Goal: Task Accomplishment & Management: Use online tool/utility

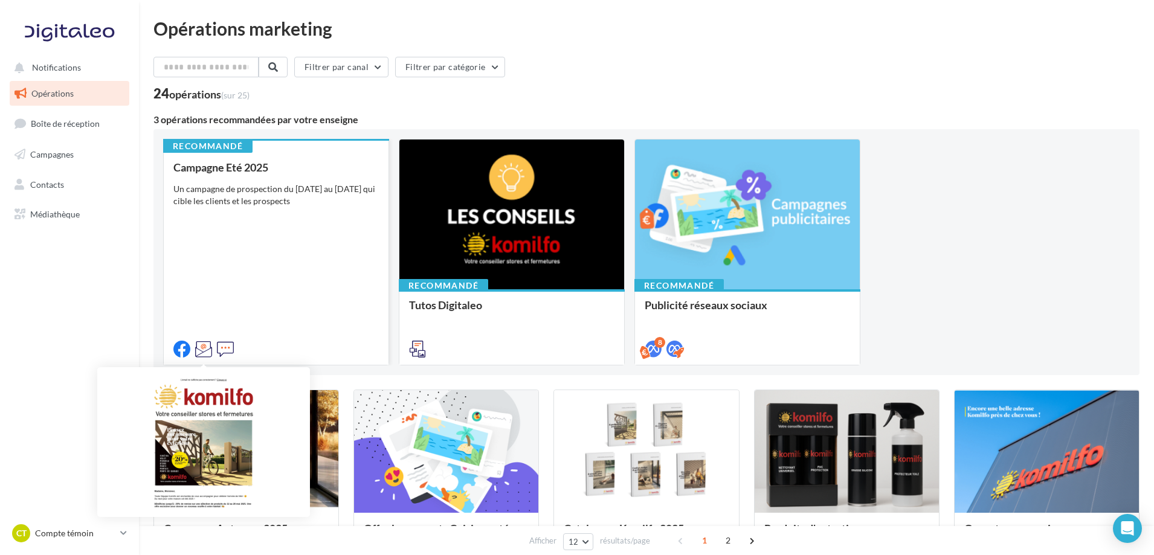
click at [205, 354] on icon at bounding box center [203, 349] width 17 height 17
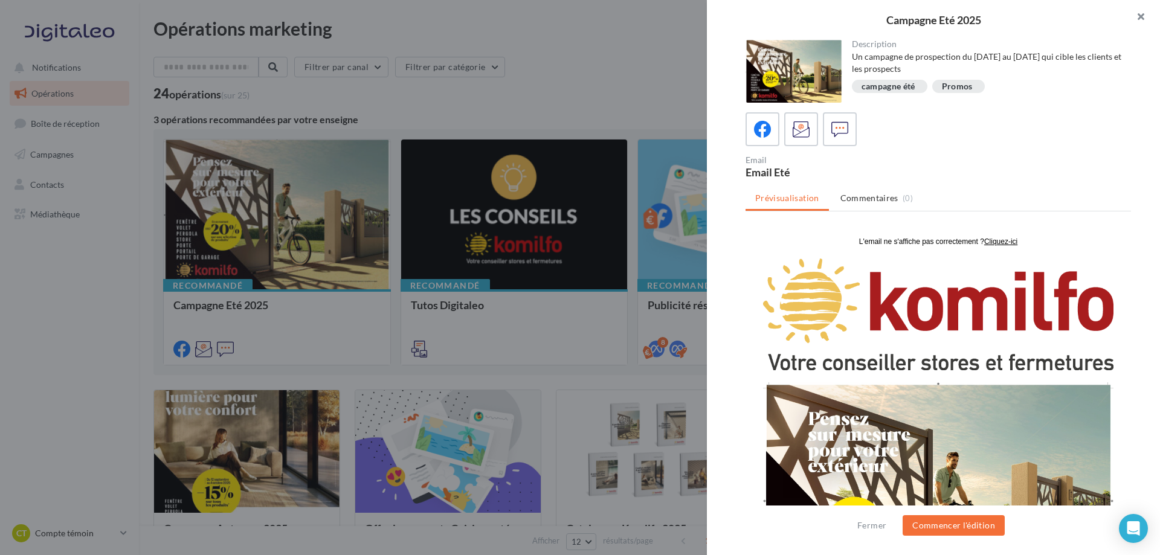
click at [1140, 21] on button "button" at bounding box center [1136, 18] width 48 height 36
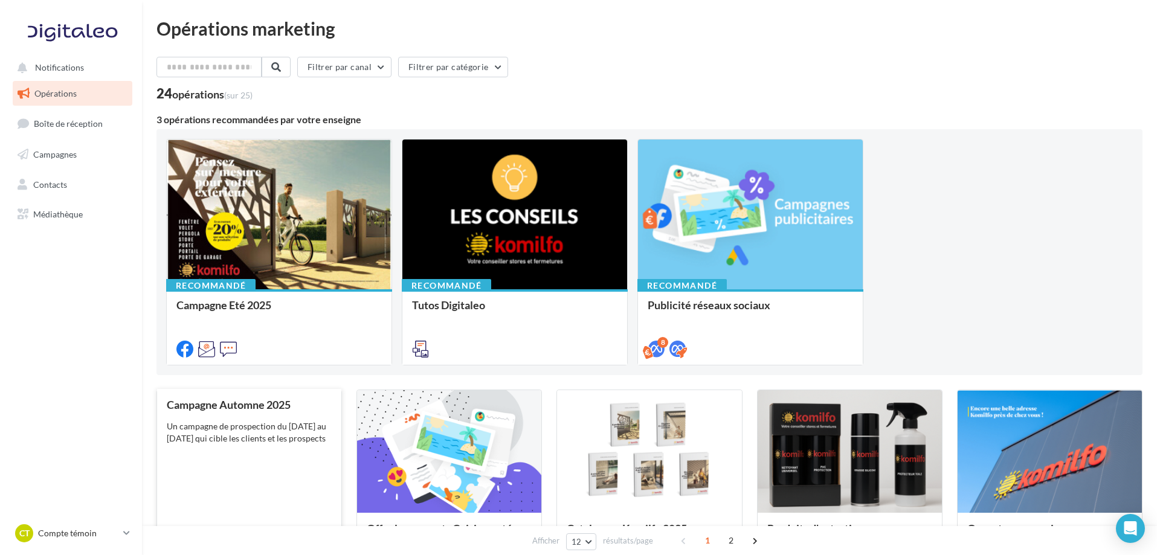
scroll to position [121, 0]
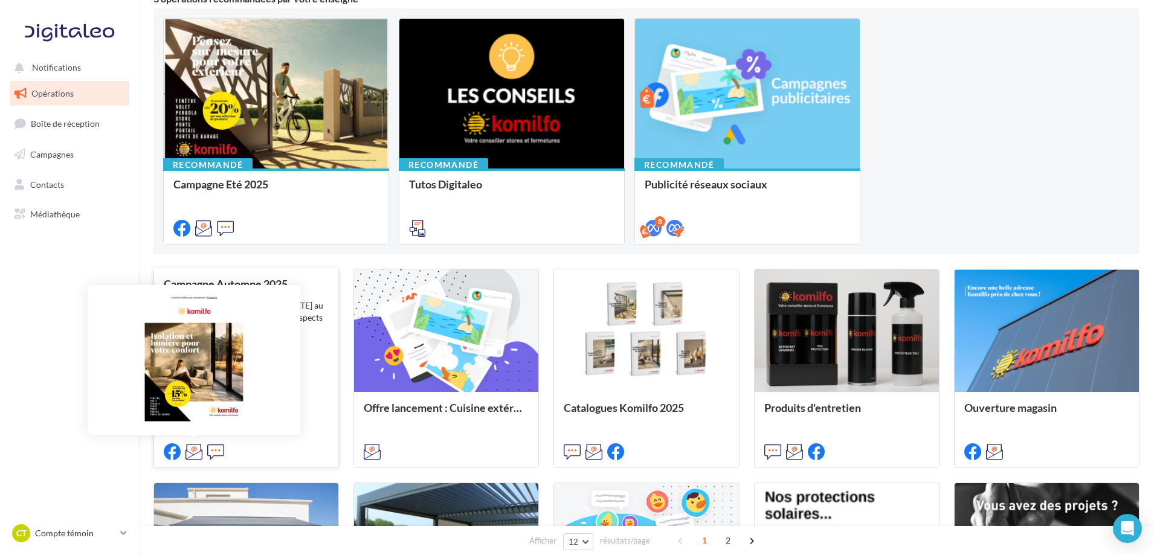
click at [189, 453] on icon at bounding box center [193, 451] width 17 height 17
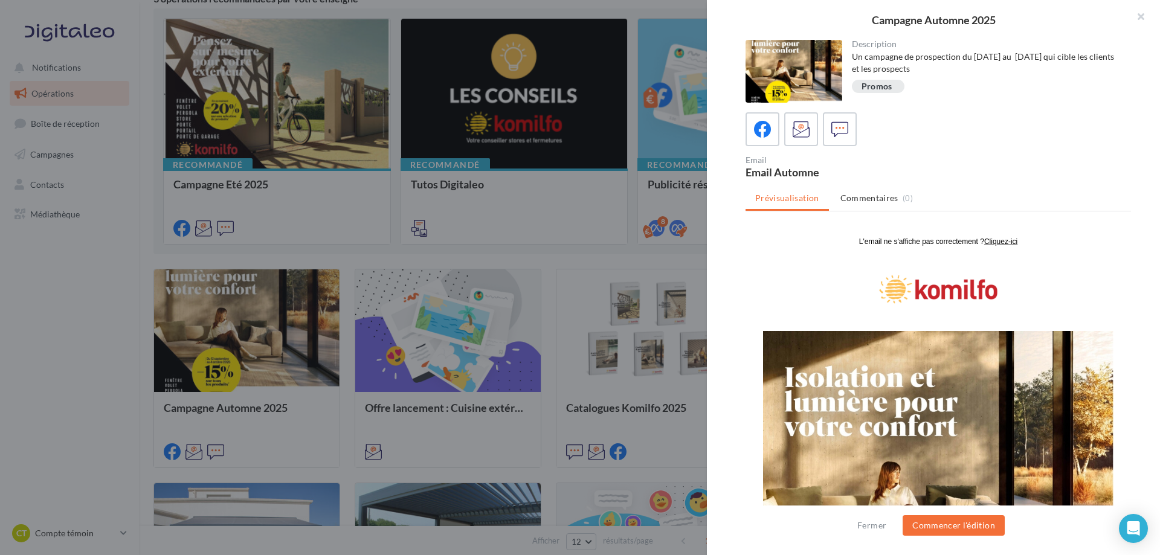
scroll to position [0, 0]
click at [958, 533] on button "Commencer l'édition" at bounding box center [954, 525] width 102 height 21
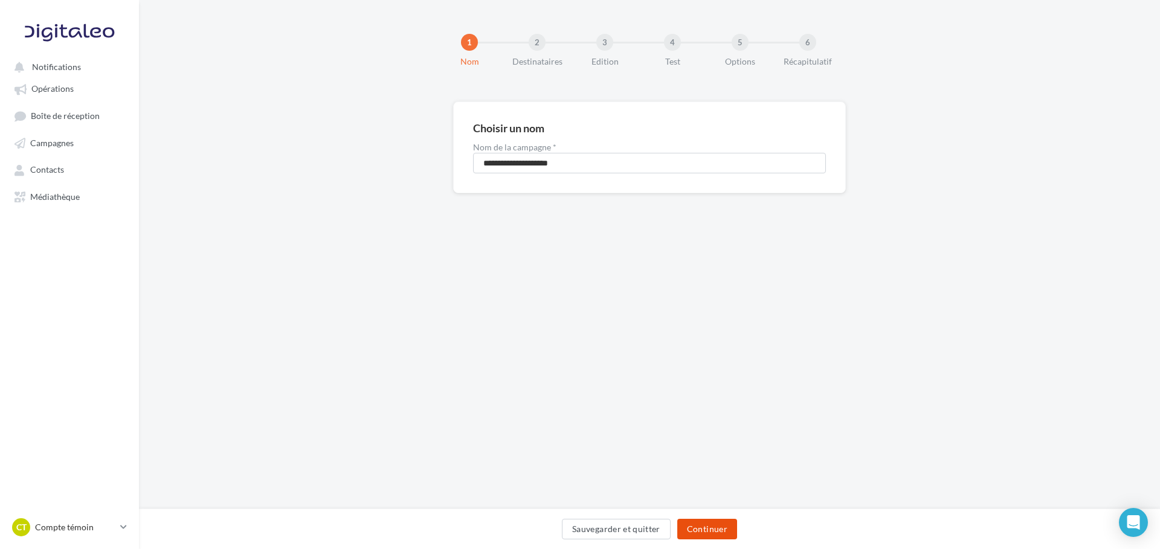
click at [705, 527] on button "Continuer" at bounding box center [707, 529] width 60 height 21
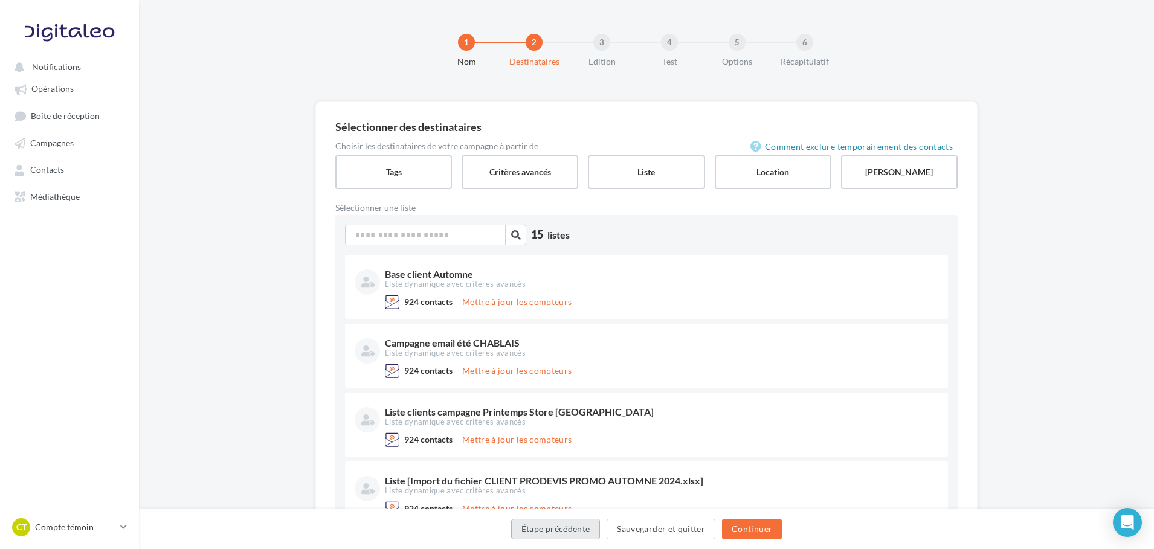
click at [568, 528] on button "Étape précédente" at bounding box center [555, 529] width 89 height 21
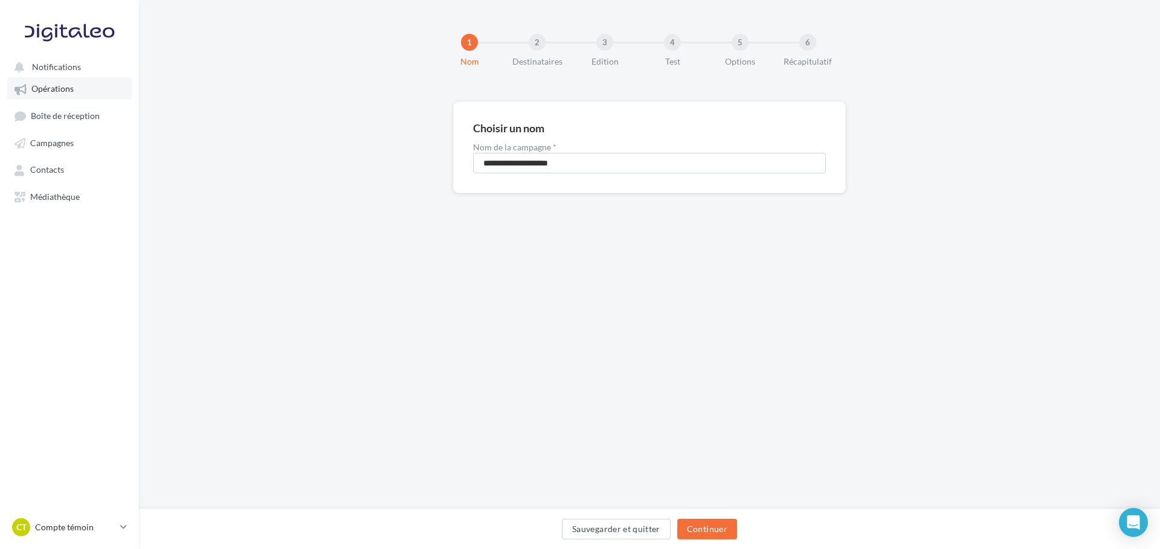
click at [42, 94] on span "Opérations" at bounding box center [52, 89] width 42 height 10
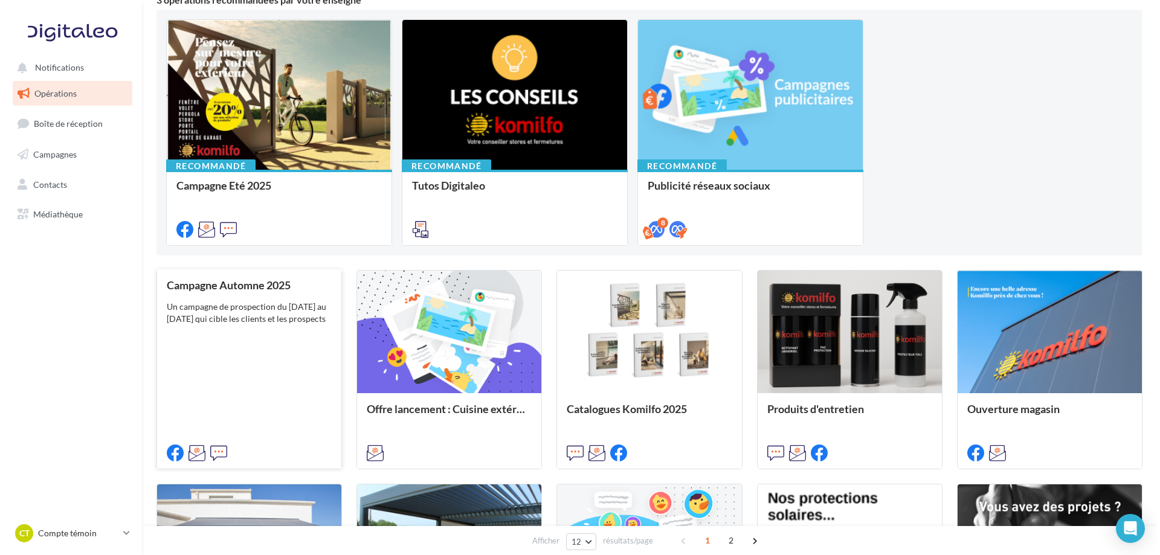
scroll to position [121, 0]
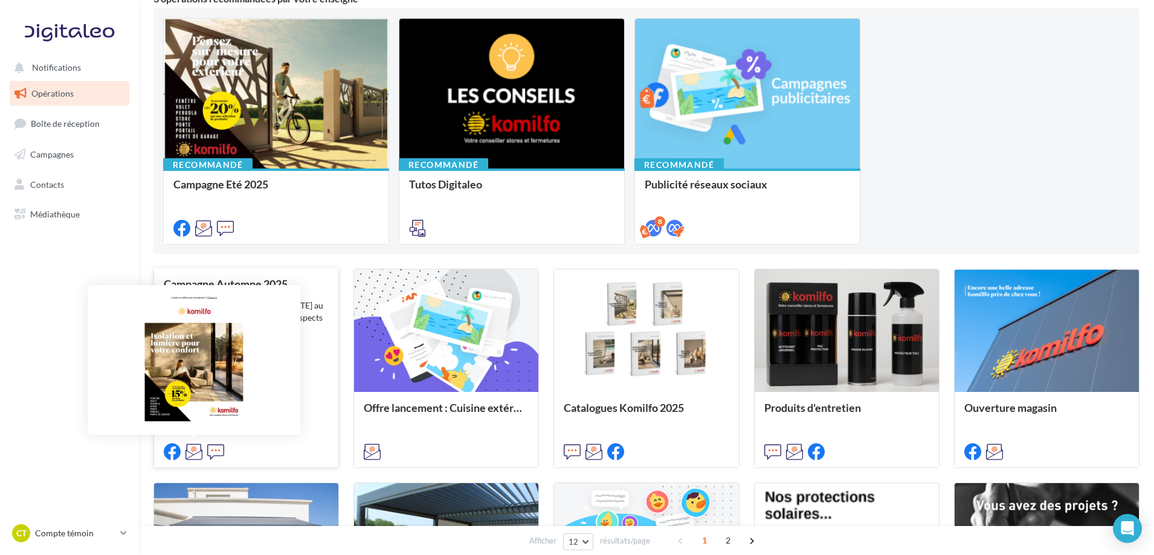
click at [199, 450] on icon at bounding box center [193, 451] width 17 height 17
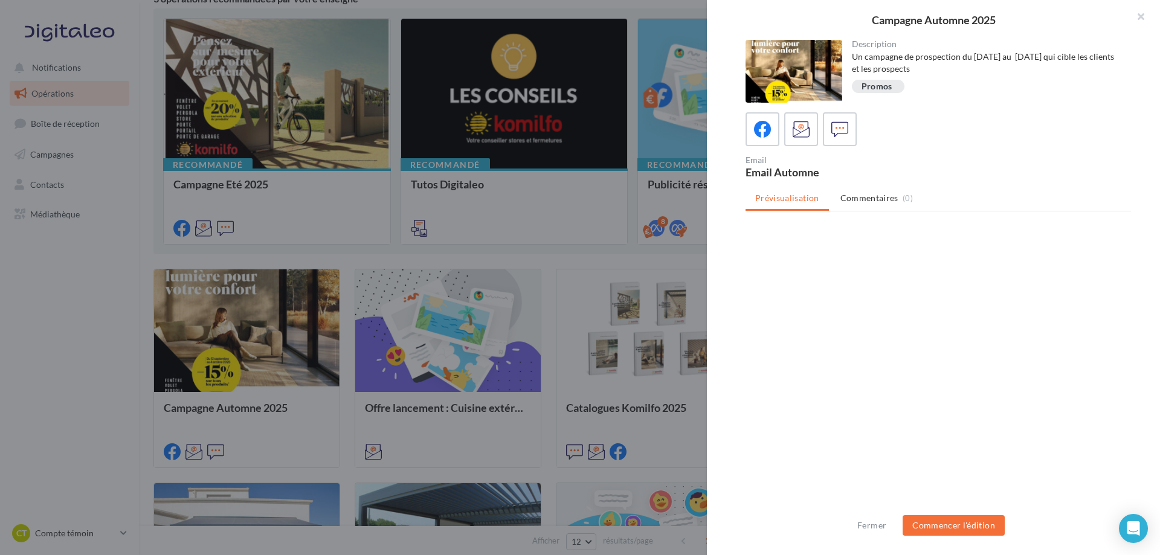
click at [956, 537] on div "Fermer Commencer l'édition" at bounding box center [933, 531] width 453 height 50
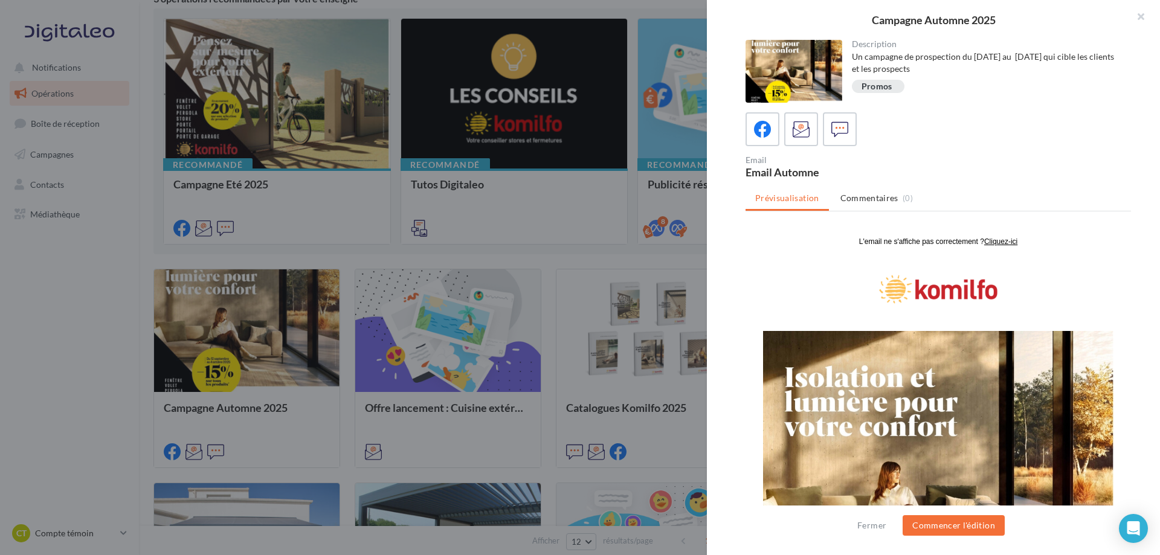
scroll to position [0, 0]
click at [960, 524] on button "Commencer l'édition" at bounding box center [954, 525] width 102 height 21
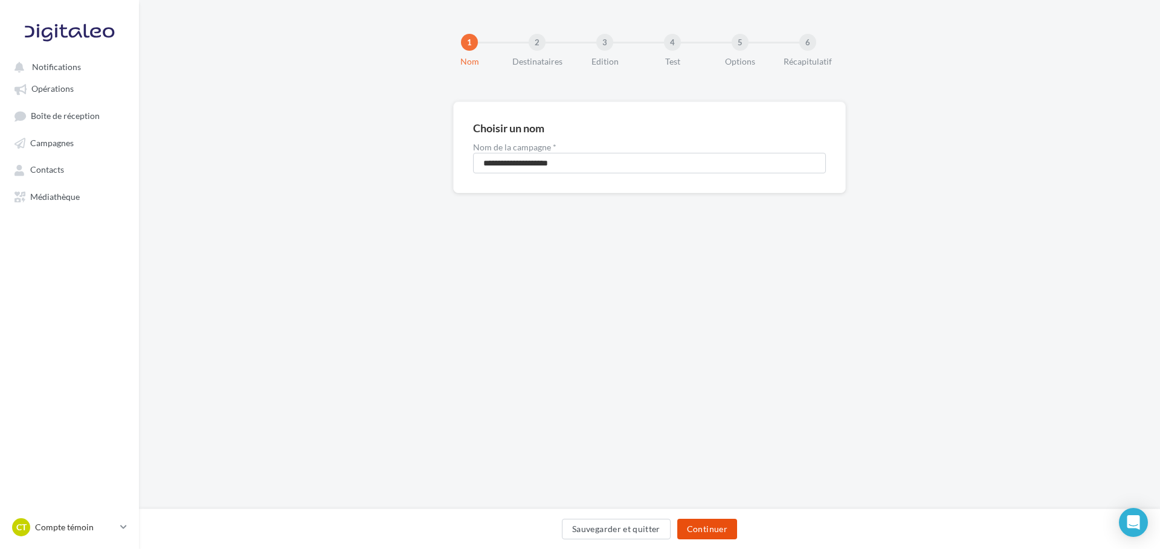
click at [711, 534] on button "Continuer" at bounding box center [707, 529] width 60 height 21
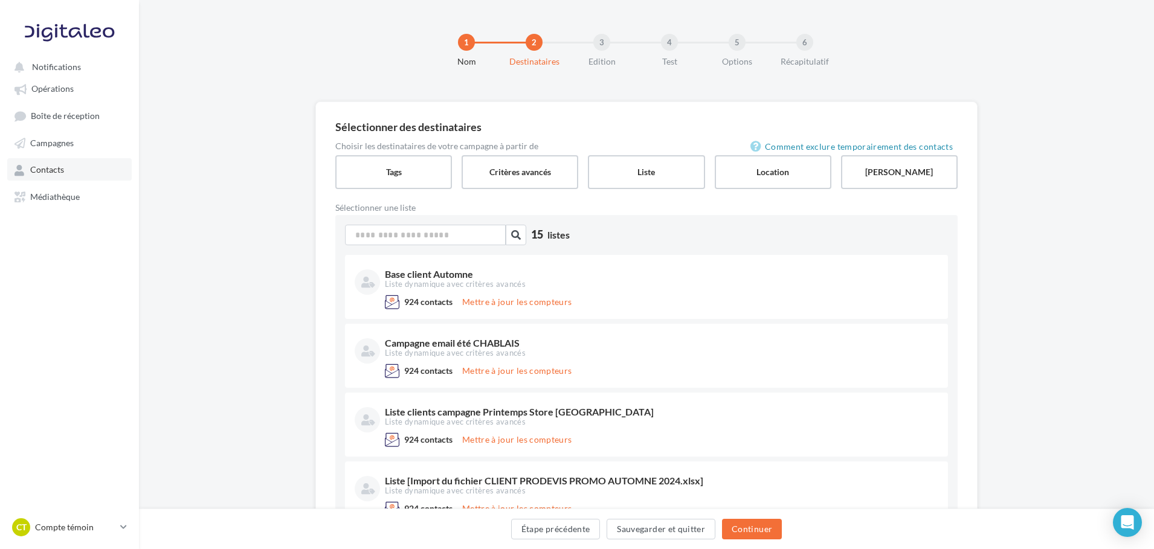
click at [51, 171] on span "Contacts" at bounding box center [47, 170] width 34 height 10
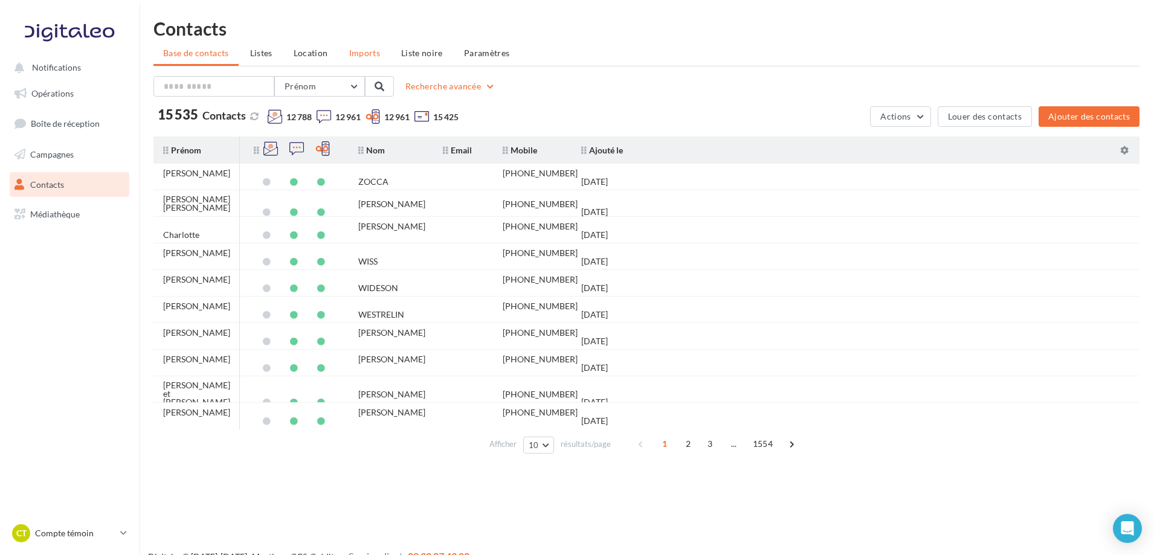
click at [359, 54] on span "Imports" at bounding box center [364, 53] width 31 height 10
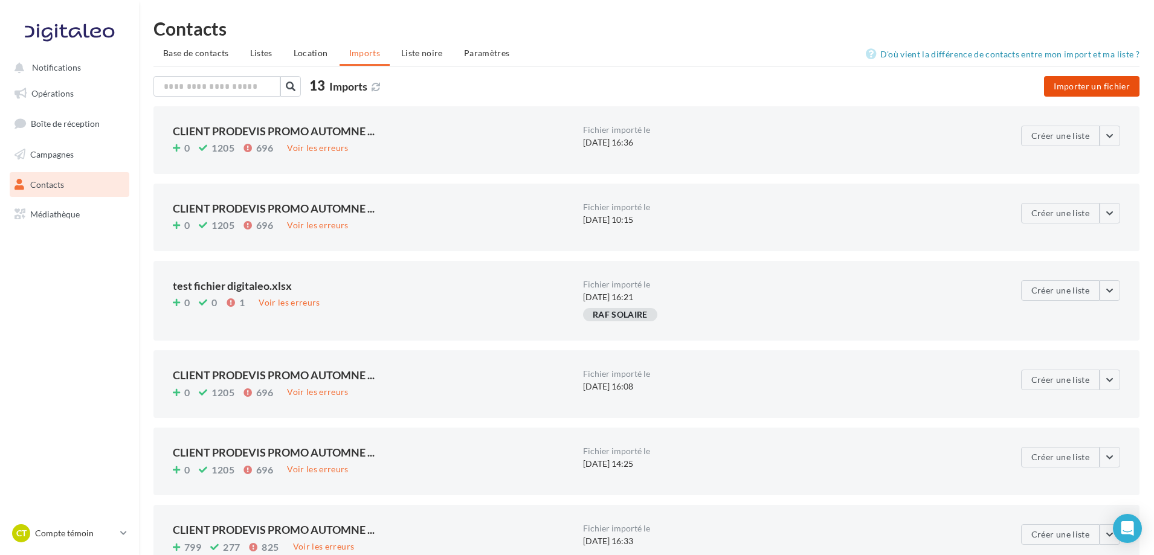
click at [1077, 89] on button "Importer un fichier" at bounding box center [1091, 86] width 95 height 21
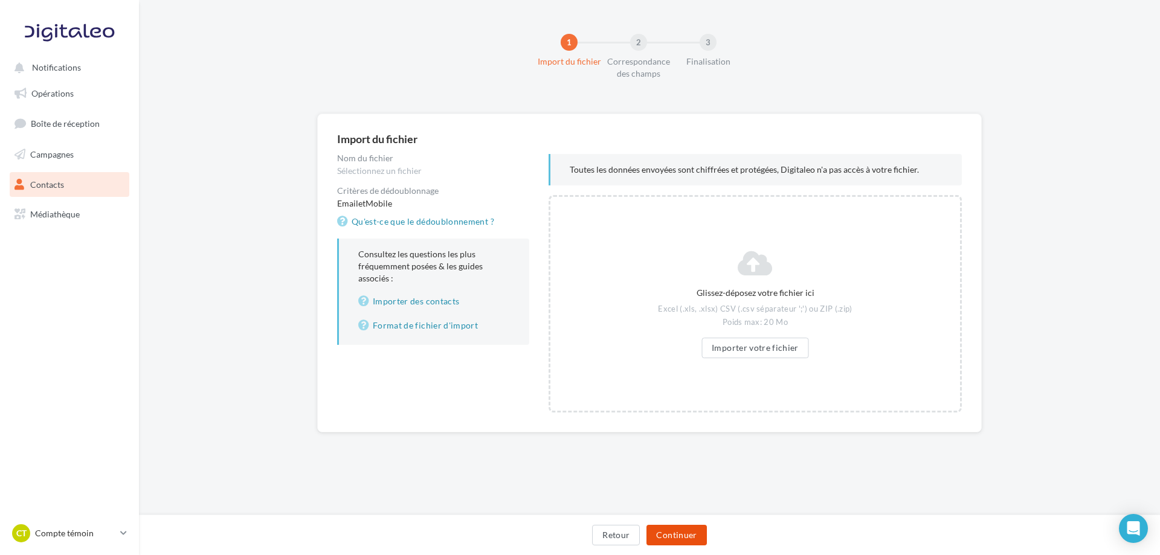
click at [665, 536] on button "Continuer" at bounding box center [677, 535] width 60 height 21
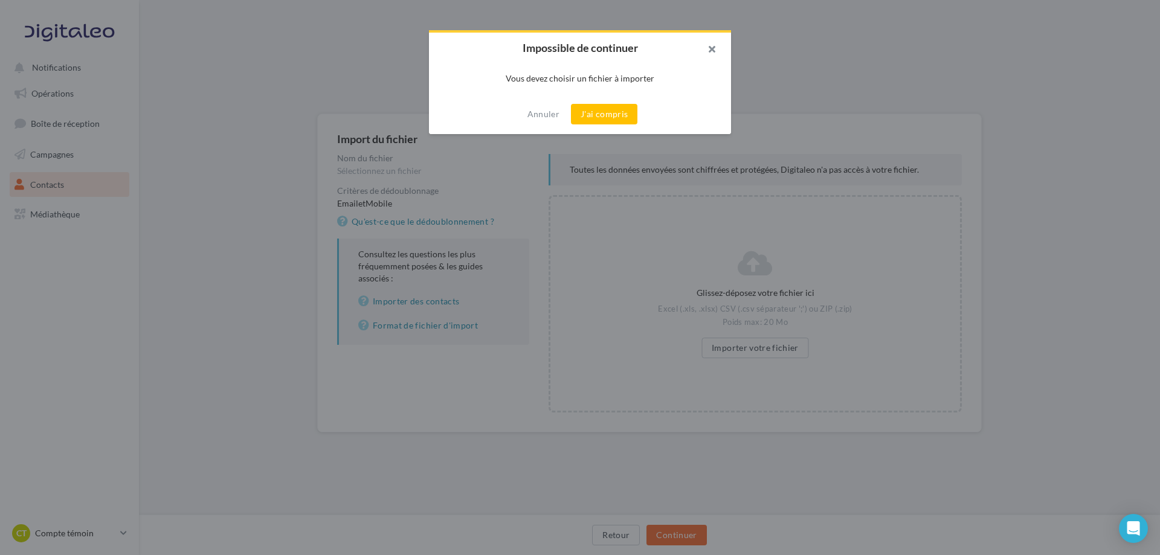
click at [712, 47] on button "button" at bounding box center [707, 51] width 48 height 36
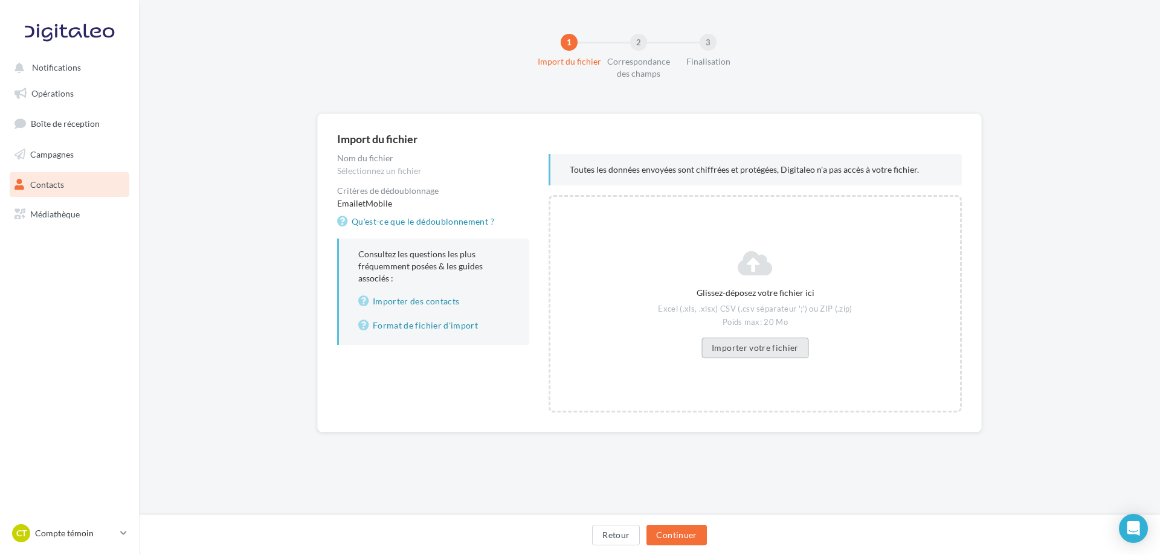
click at [756, 341] on button "Importer votre fichier" at bounding box center [755, 348] width 108 height 21
click at [54, 91] on span "Opérations" at bounding box center [52, 93] width 42 height 10
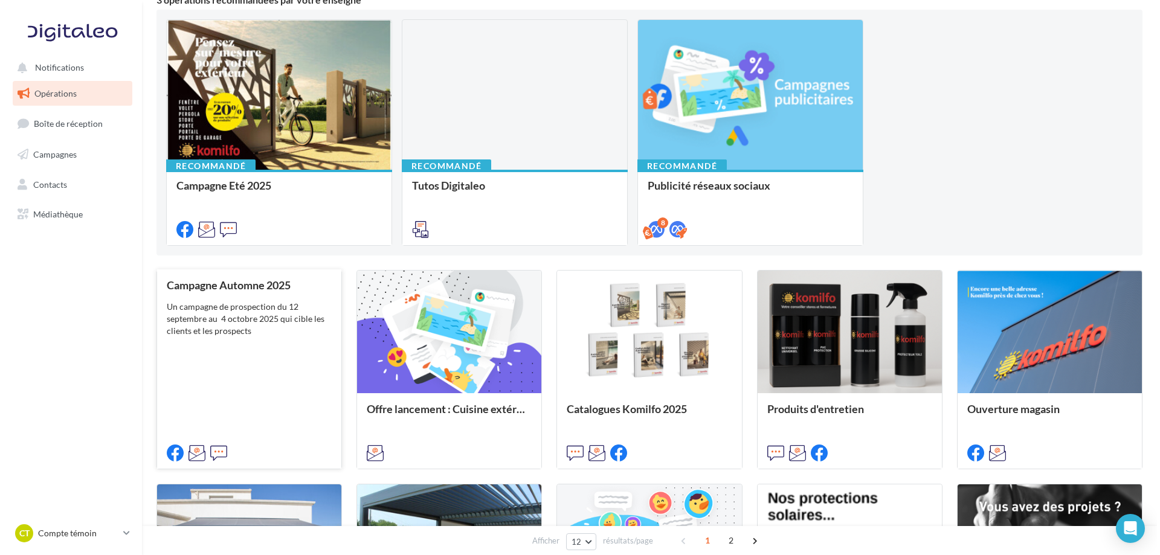
scroll to position [121, 0]
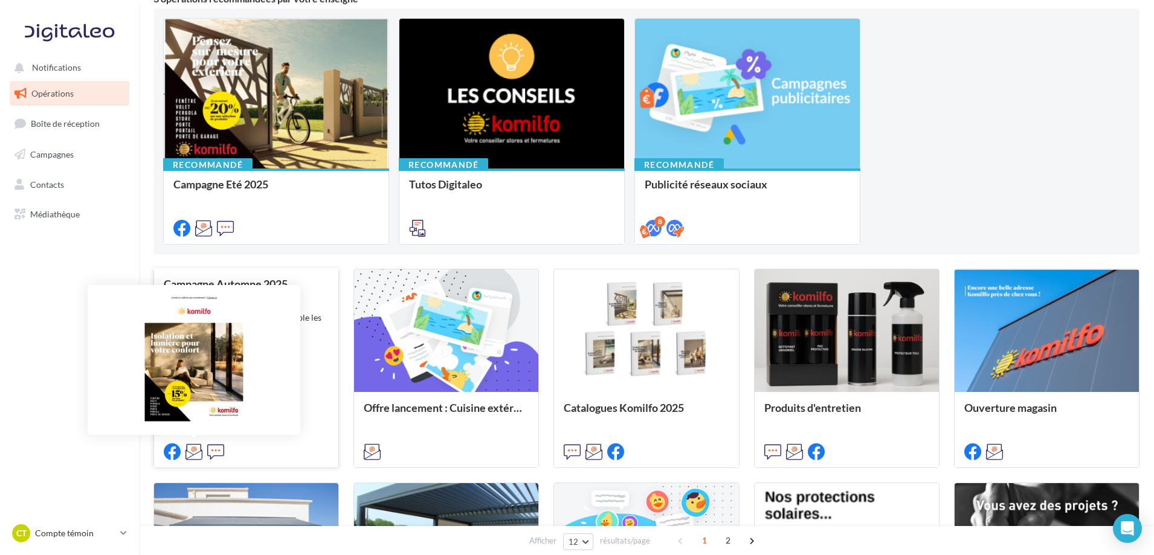
click at [190, 450] on icon at bounding box center [193, 451] width 17 height 17
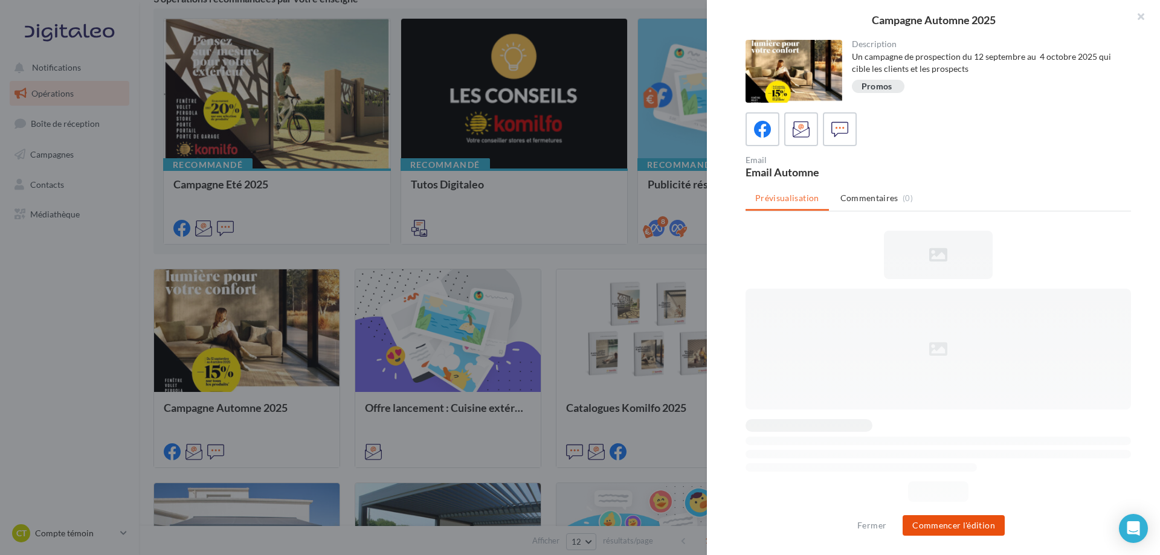
click at [977, 523] on button "Commencer l'édition" at bounding box center [954, 525] width 102 height 21
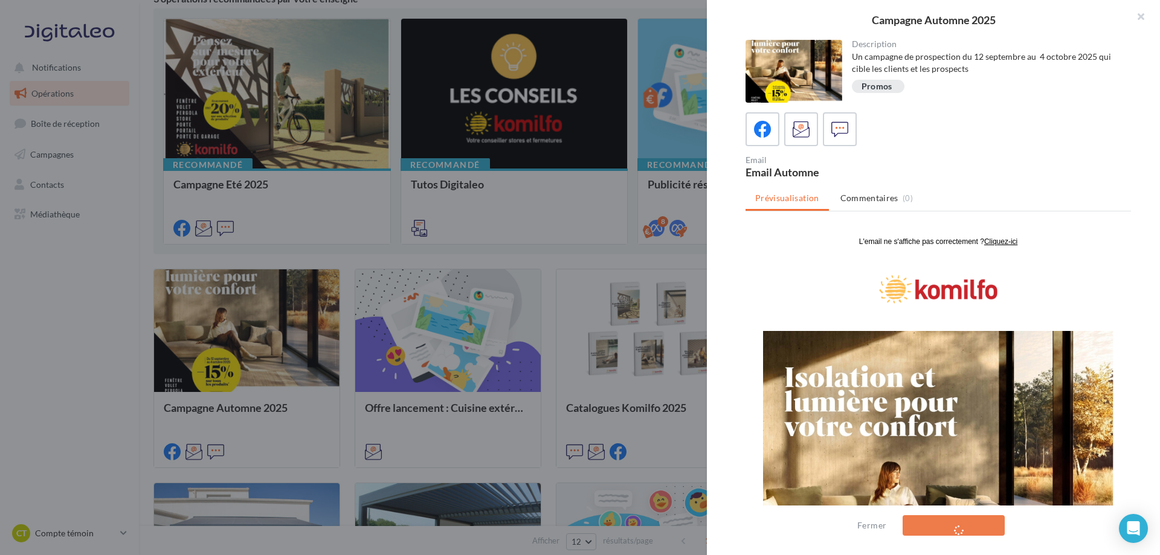
scroll to position [0, 0]
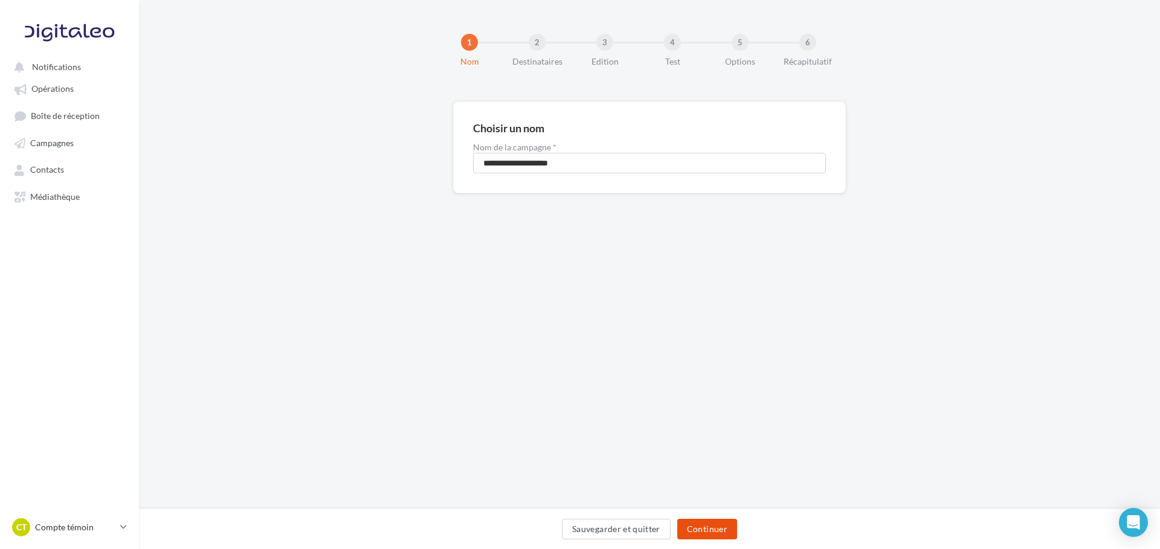
click at [701, 532] on button "Continuer" at bounding box center [707, 529] width 60 height 21
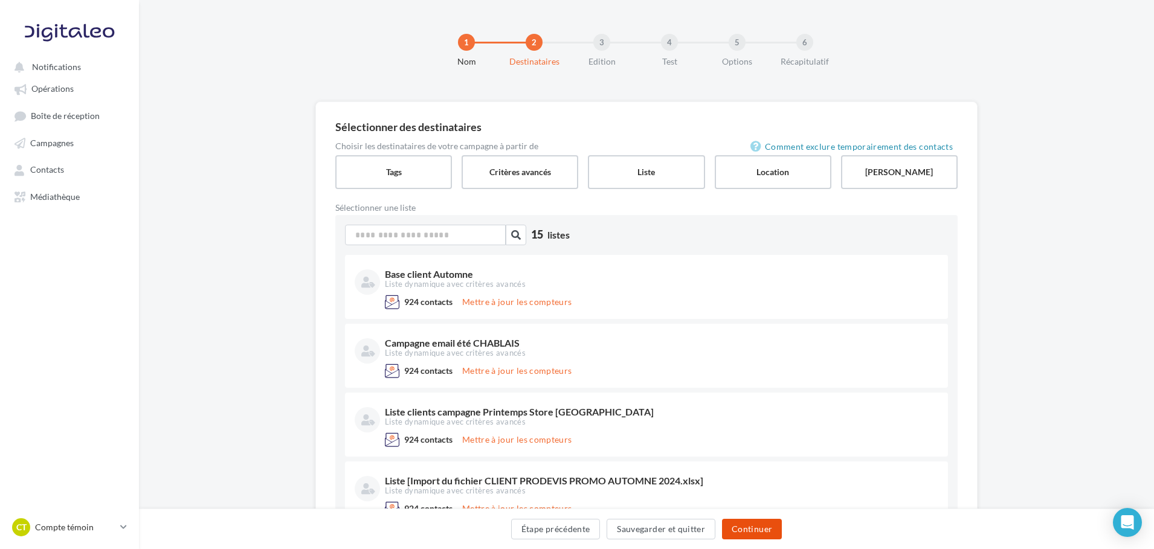
click at [738, 534] on button "Continuer" at bounding box center [752, 529] width 60 height 21
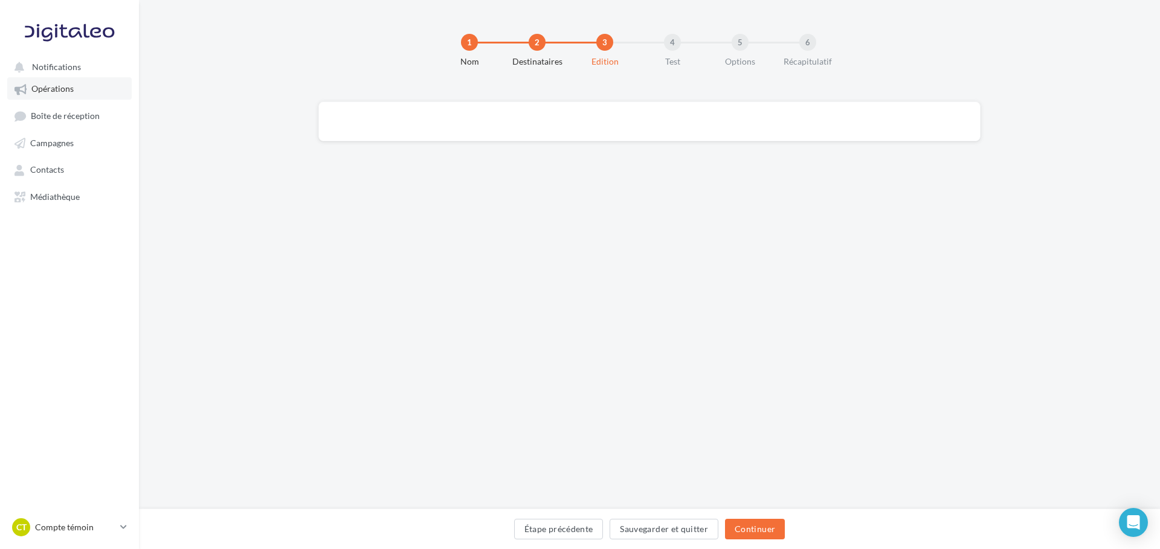
click at [57, 89] on span "Opérations" at bounding box center [52, 89] width 42 height 10
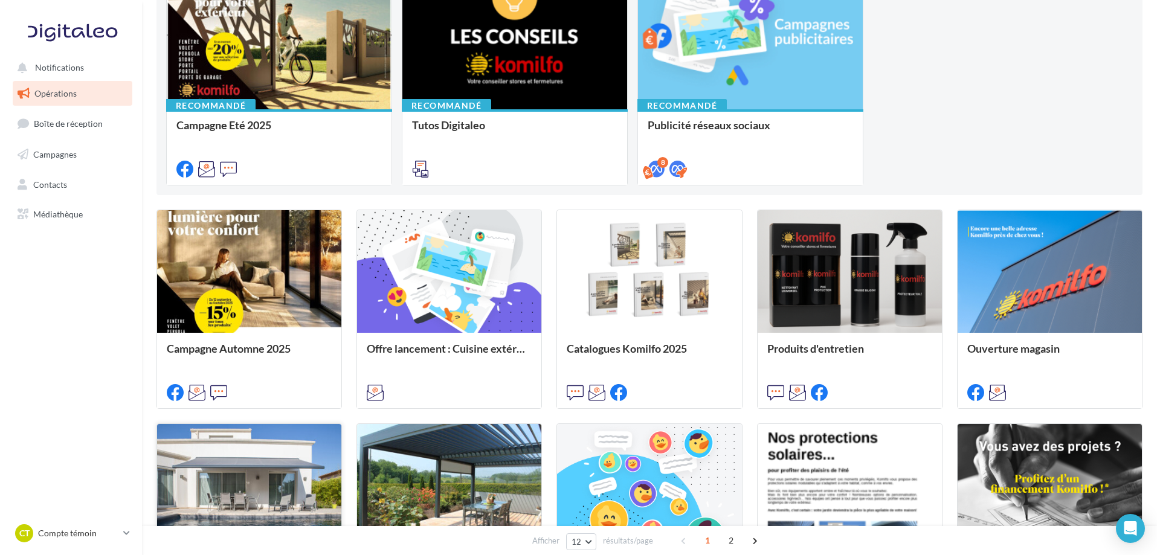
scroll to position [181, 0]
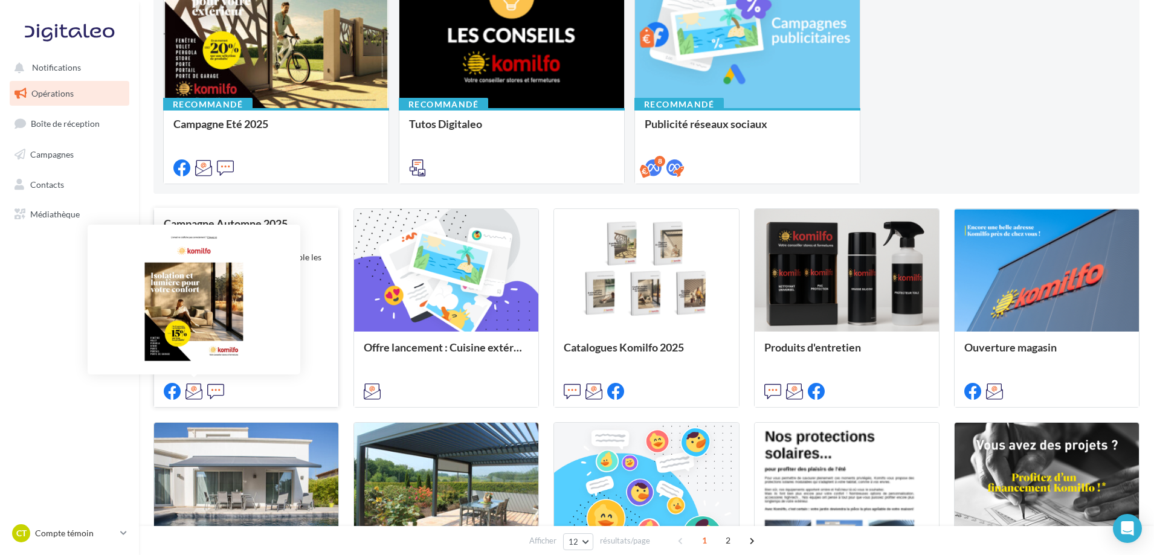
click at [189, 395] on icon at bounding box center [193, 391] width 17 height 17
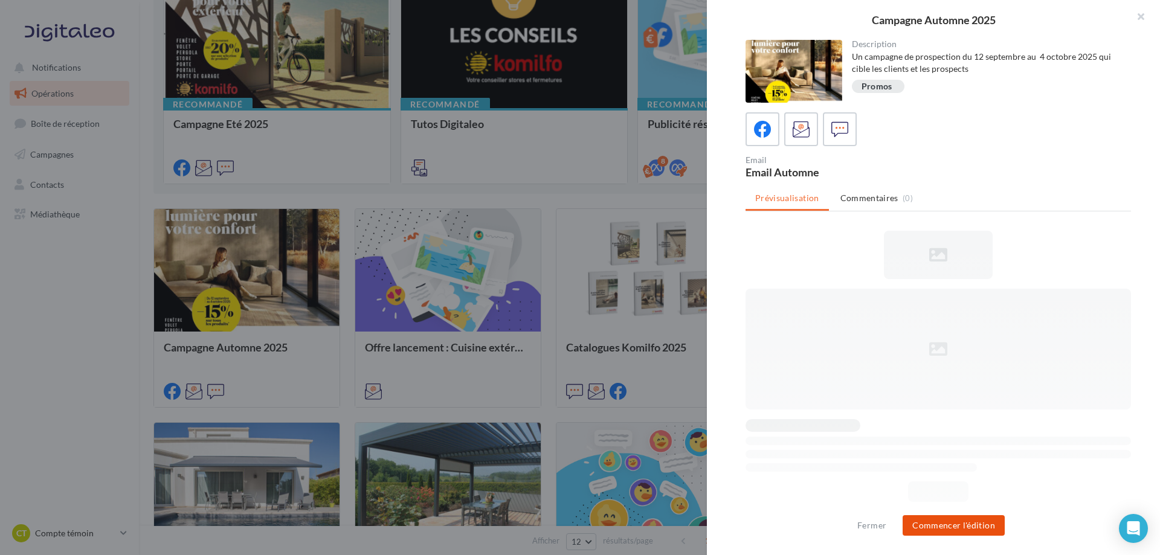
scroll to position [0, 0]
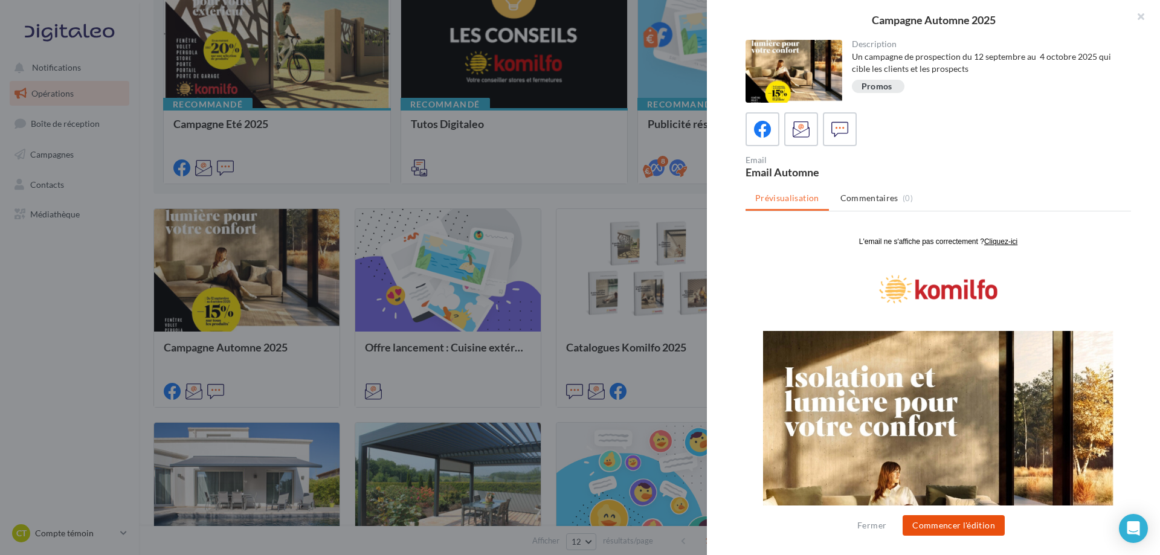
click at [958, 529] on button "Commencer l'édition" at bounding box center [954, 525] width 102 height 21
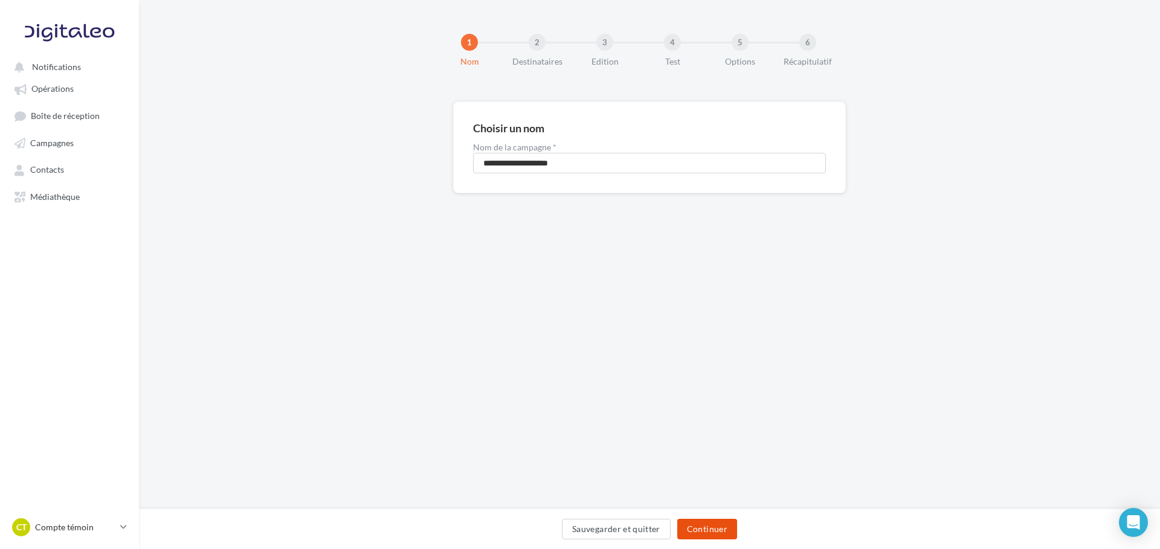
click at [708, 531] on button "Continuer" at bounding box center [707, 529] width 60 height 21
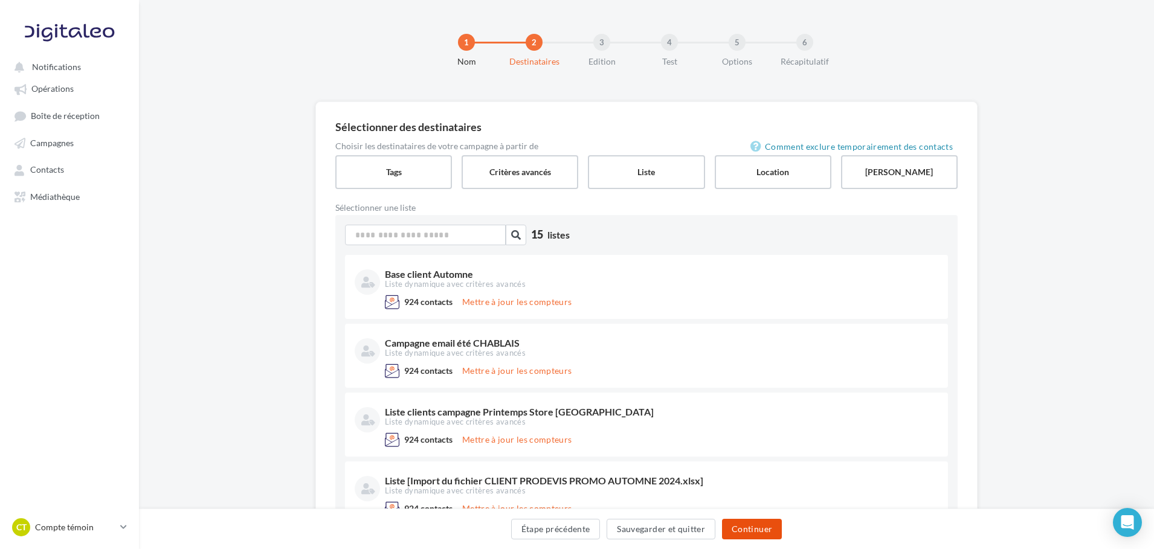
click at [751, 530] on button "Continuer" at bounding box center [752, 529] width 60 height 21
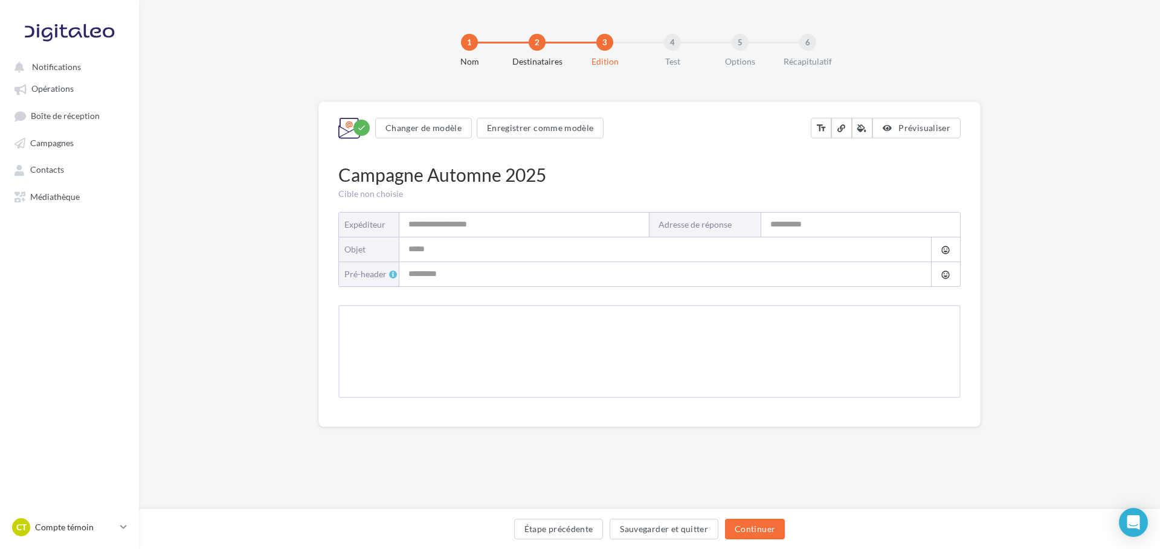
type input "*******"
type input "**********"
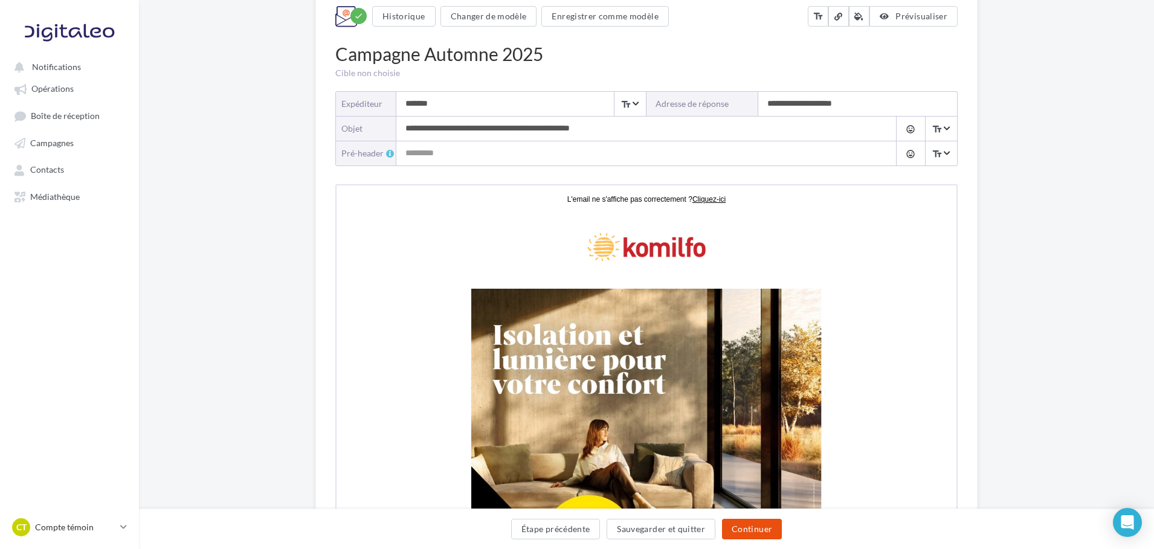
scroll to position [181, 0]
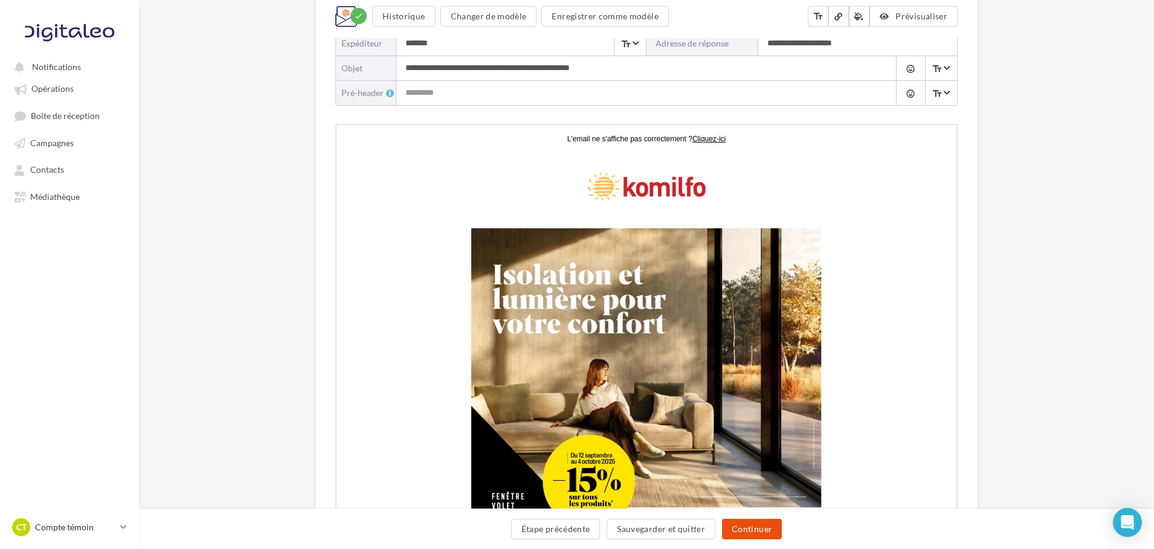
click at [751, 528] on button "Continuer" at bounding box center [752, 529] width 60 height 21
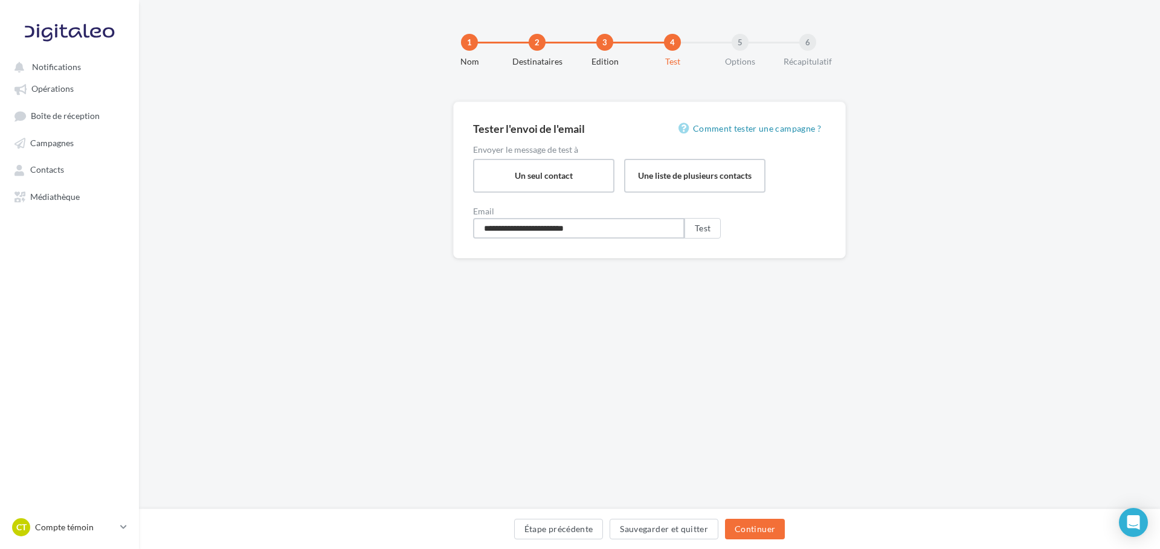
drag, startPoint x: 589, startPoint y: 230, endPoint x: 450, endPoint y: 226, distance: 139.6
click at [450, 226] on div "**********" at bounding box center [649, 200] width 1021 height 196
